Goal: Task Accomplishment & Management: Manage account settings

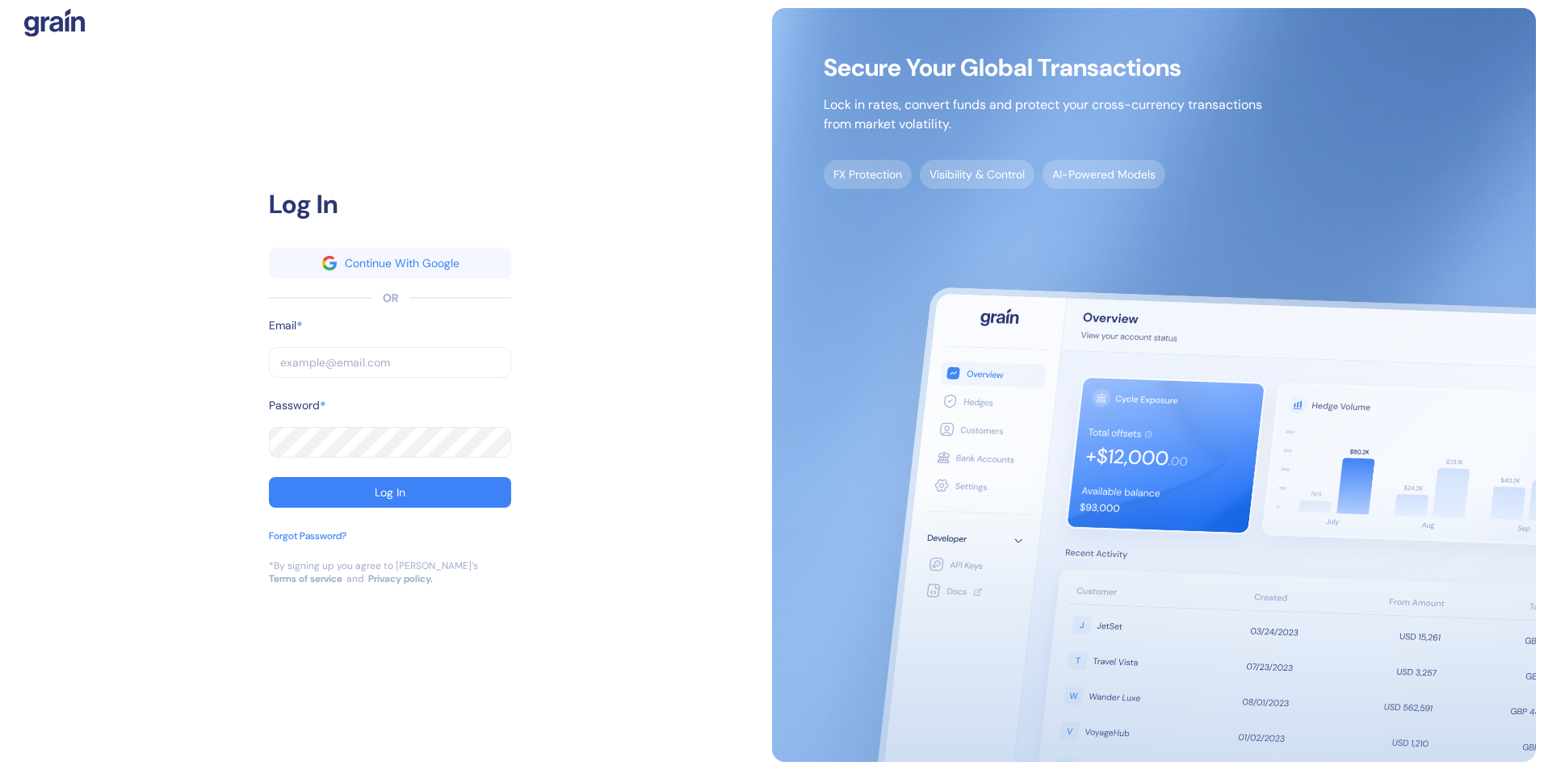
type input "[EMAIL_ADDRESS][PERSON_NAME][PERSON_NAME][DOMAIN_NAME]"
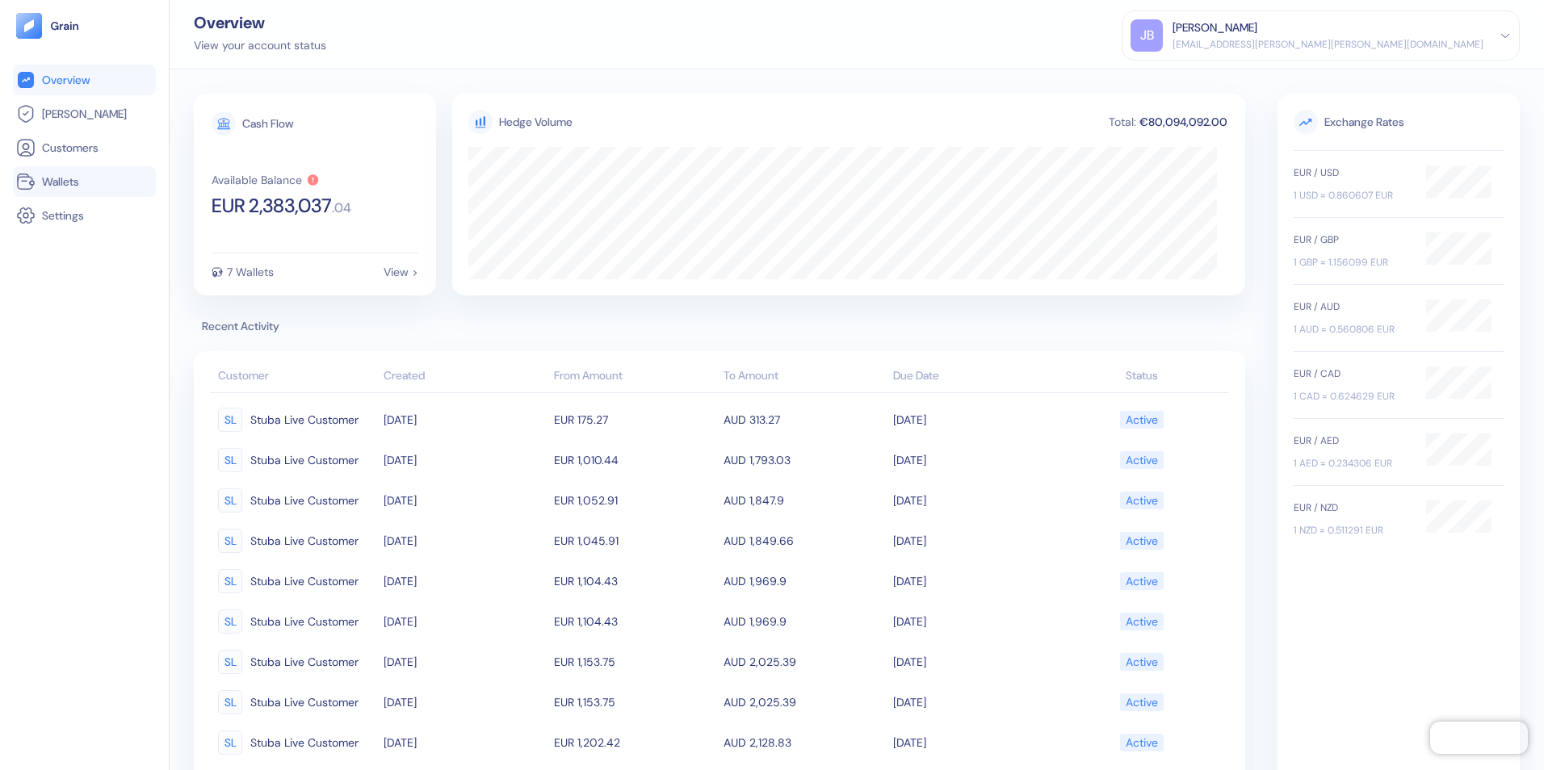
click at [68, 186] on span "Wallets" at bounding box center [60, 182] width 37 height 16
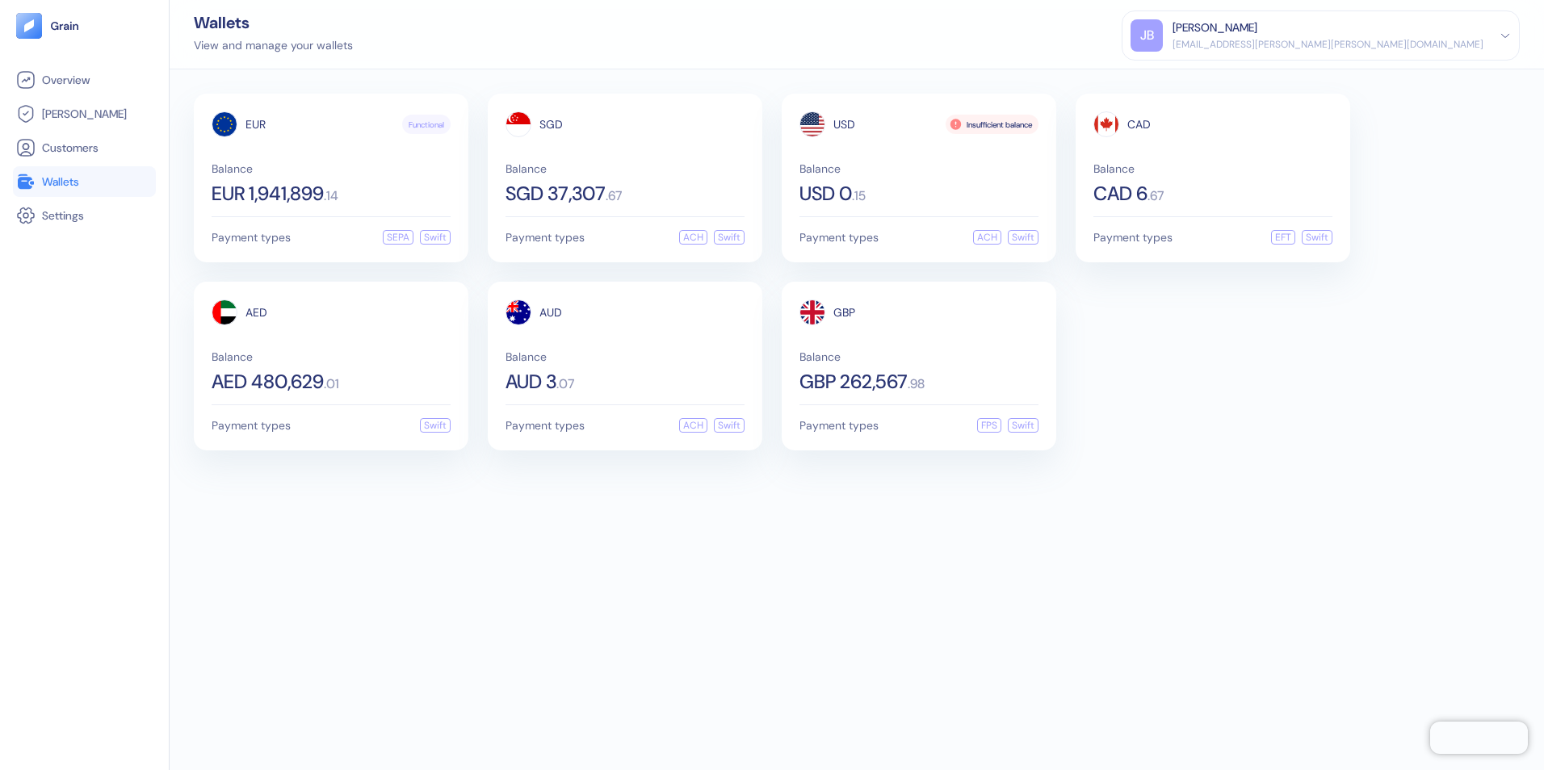
click at [522, 538] on div "EUR Functional Balance EUR 1,941,899 . 14 Payment types SEPA Swift SGD Balance …" at bounding box center [857, 419] width 1374 height 701
